Goal: Information Seeking & Learning: Learn about a topic

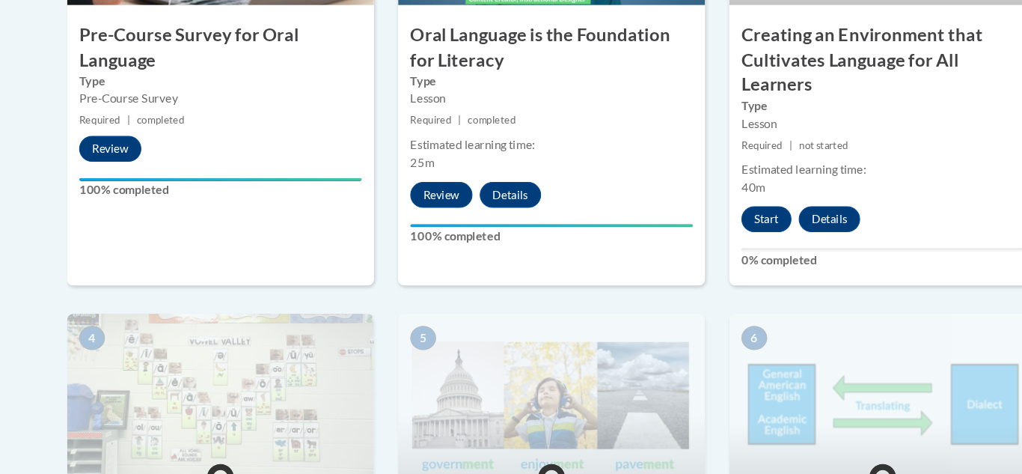
scroll to position [668, 0]
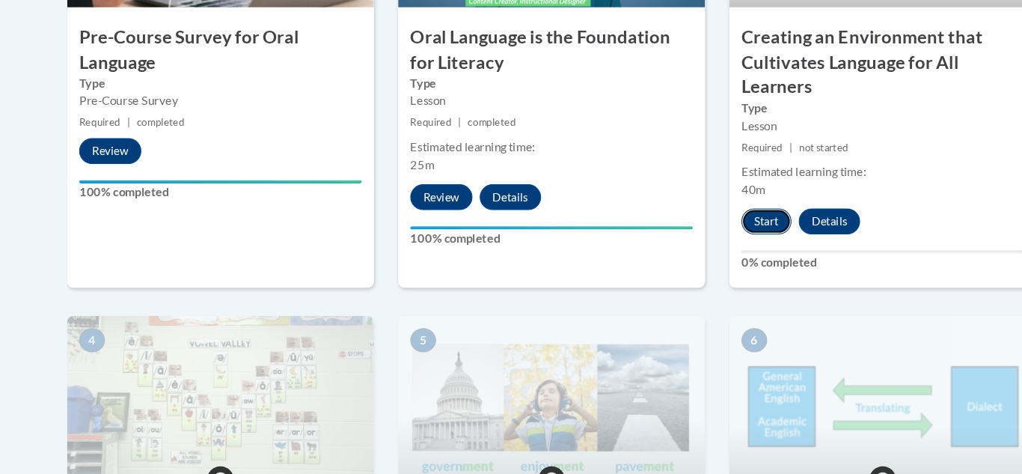
click at [714, 206] on button "Start" at bounding box center [710, 205] width 46 height 24
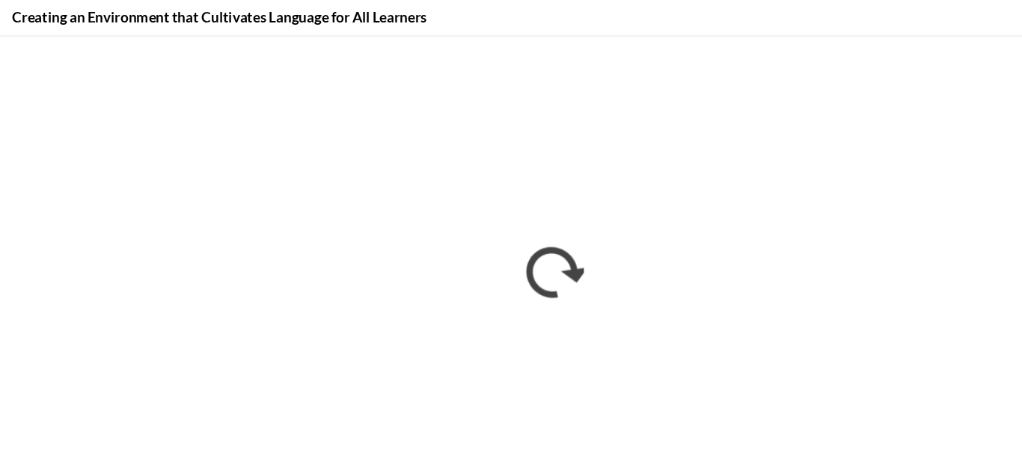
scroll to position [0, 0]
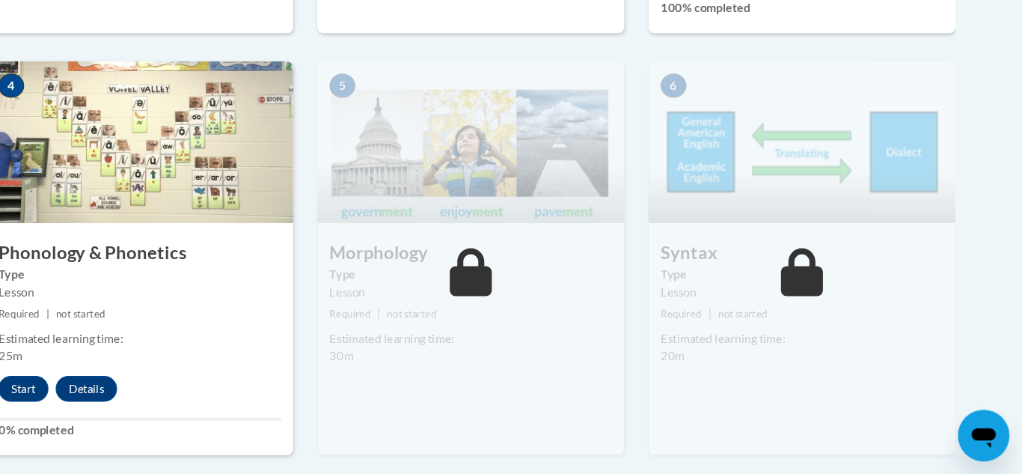
scroll to position [878, 0]
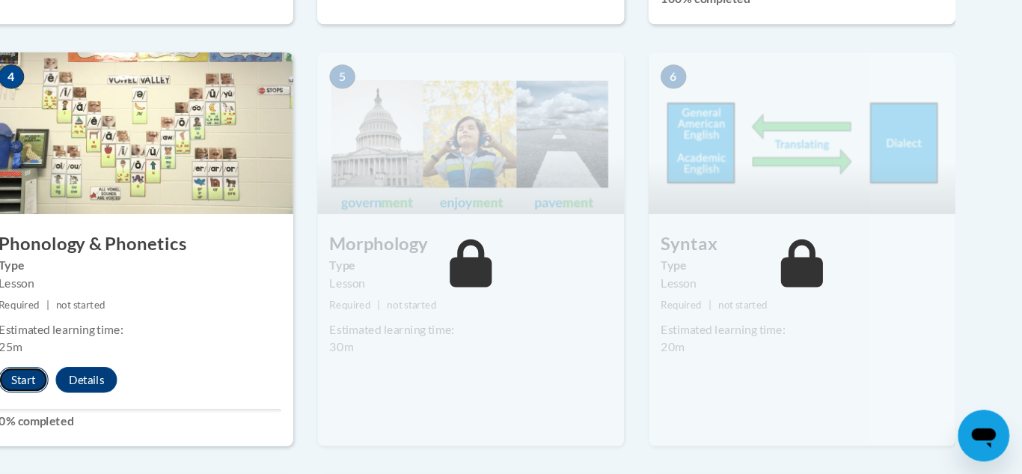
click at [100, 388] on button "Start" at bounding box center [96, 386] width 46 height 24
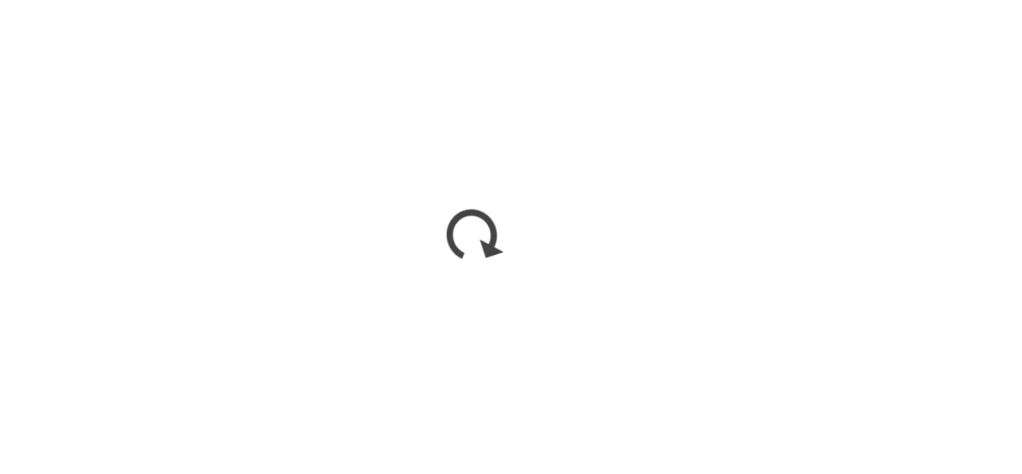
scroll to position [0, 0]
